Goal: Task Accomplishment & Management: Complete application form

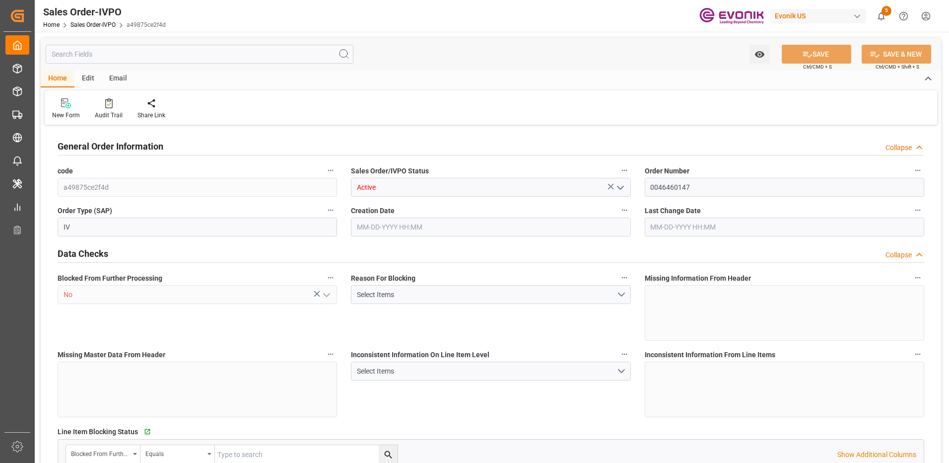
type input "THBKK"
type input "0"
type input "1"
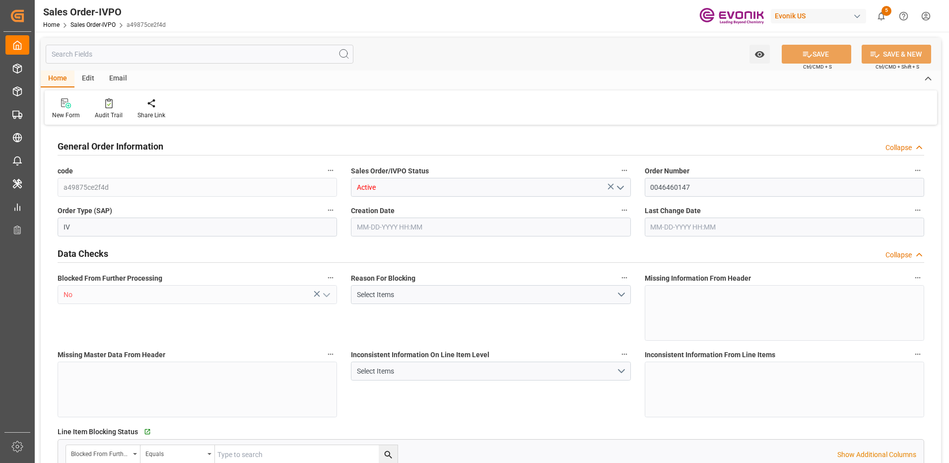
type input "8520"
type input "11.232"
type input "17000"
type input "30"
type input "[DATE] 13:00"
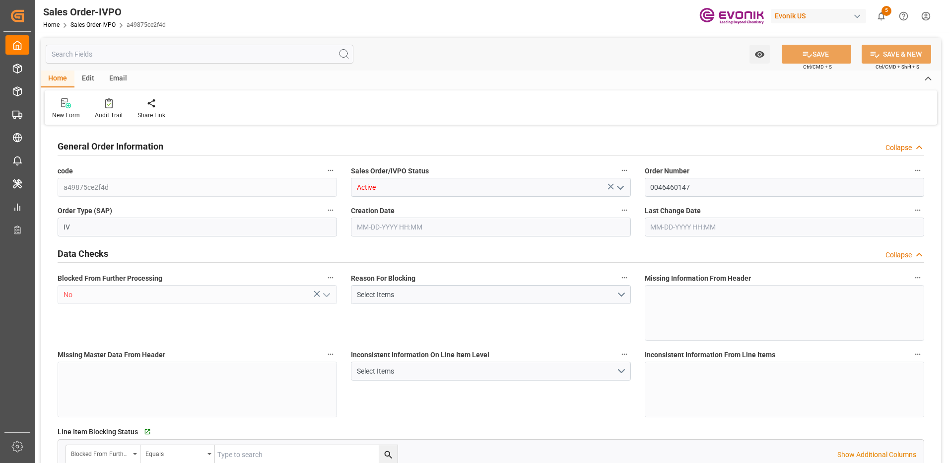
type input "[DATE] 19:42"
